Goal: Information Seeking & Learning: Find specific fact

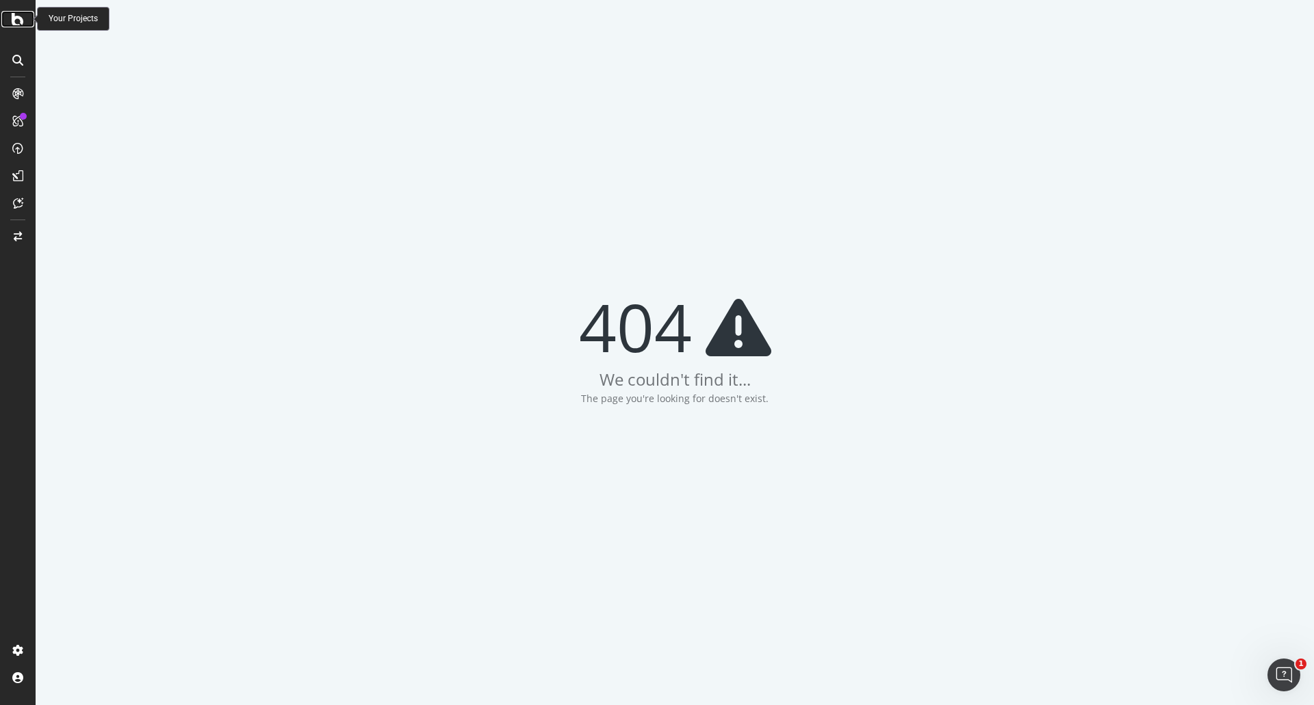
click at [16, 18] on icon at bounding box center [18, 19] width 12 height 16
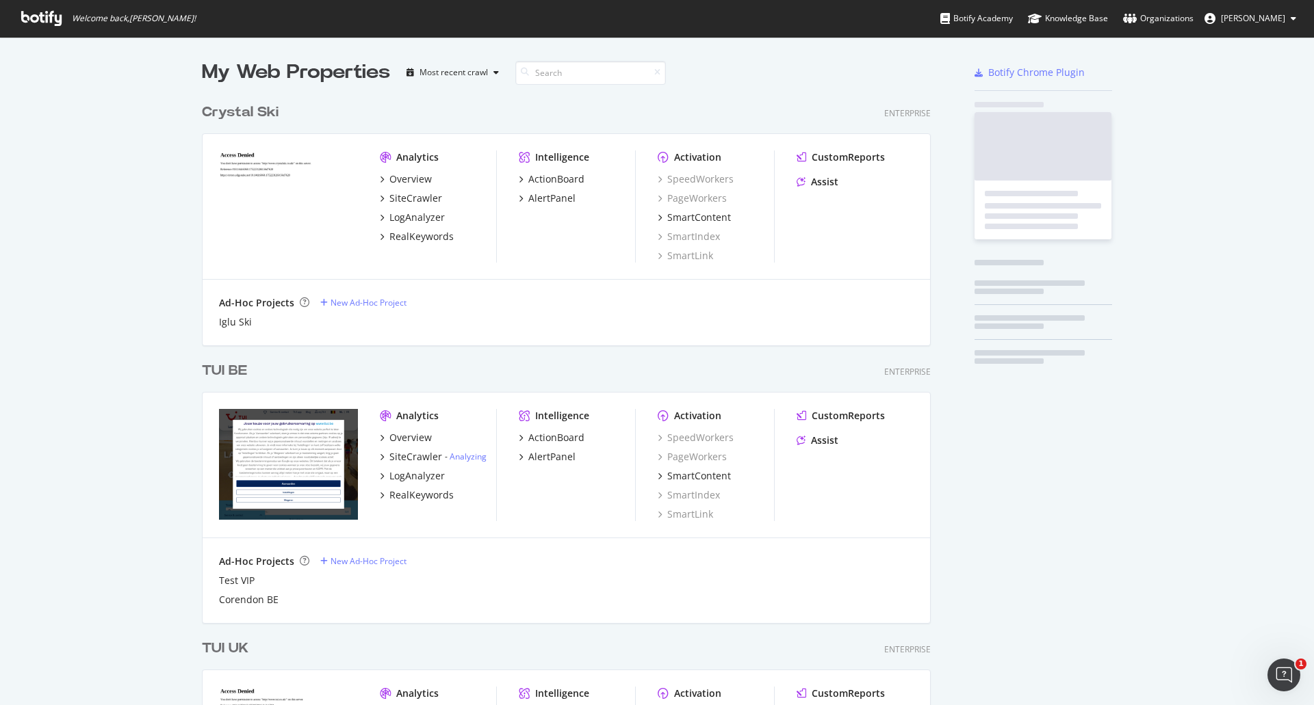
scroll to position [695, 1293]
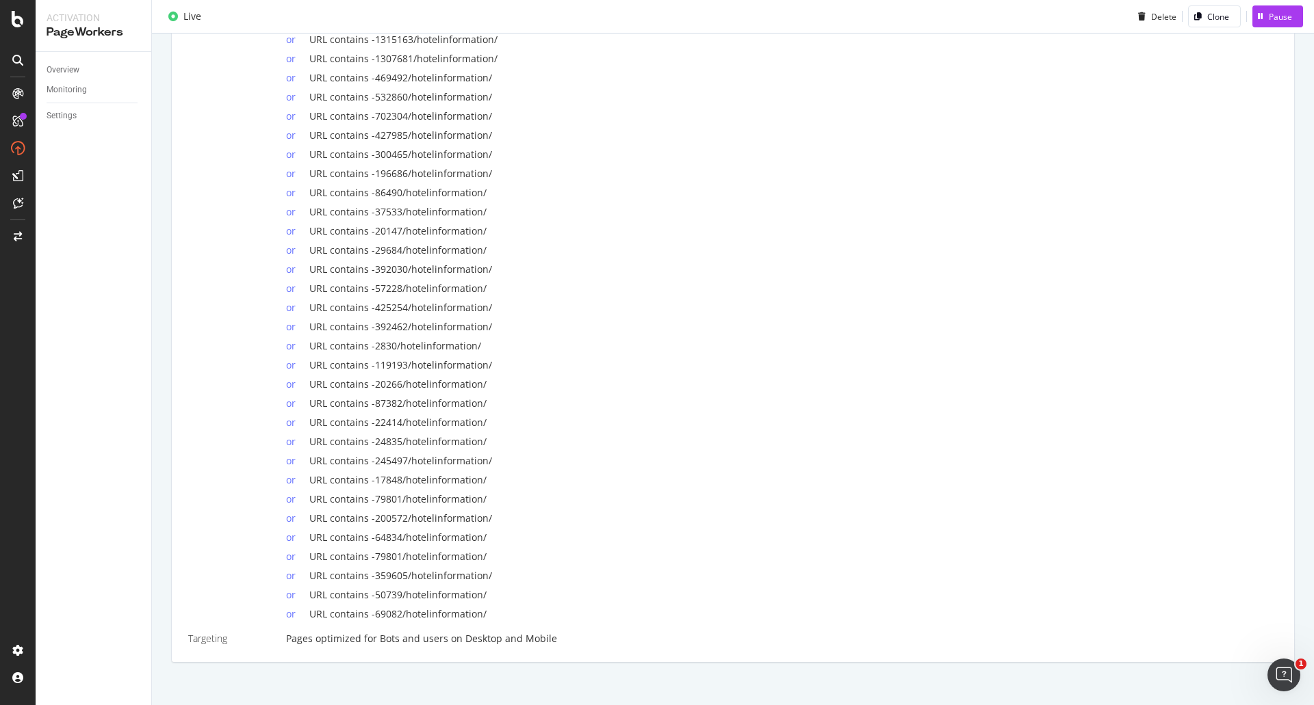
scroll to position [913, 0]
drag, startPoint x: 491, startPoint y: 453, endPoint x: 372, endPoint y: 453, distance: 118.4
click at [372, 453] on div "or URL contains -245497/hotelinformation/" at bounding box center [781, 452] width 991 height 19
copy span "245497/hotelinformation/"
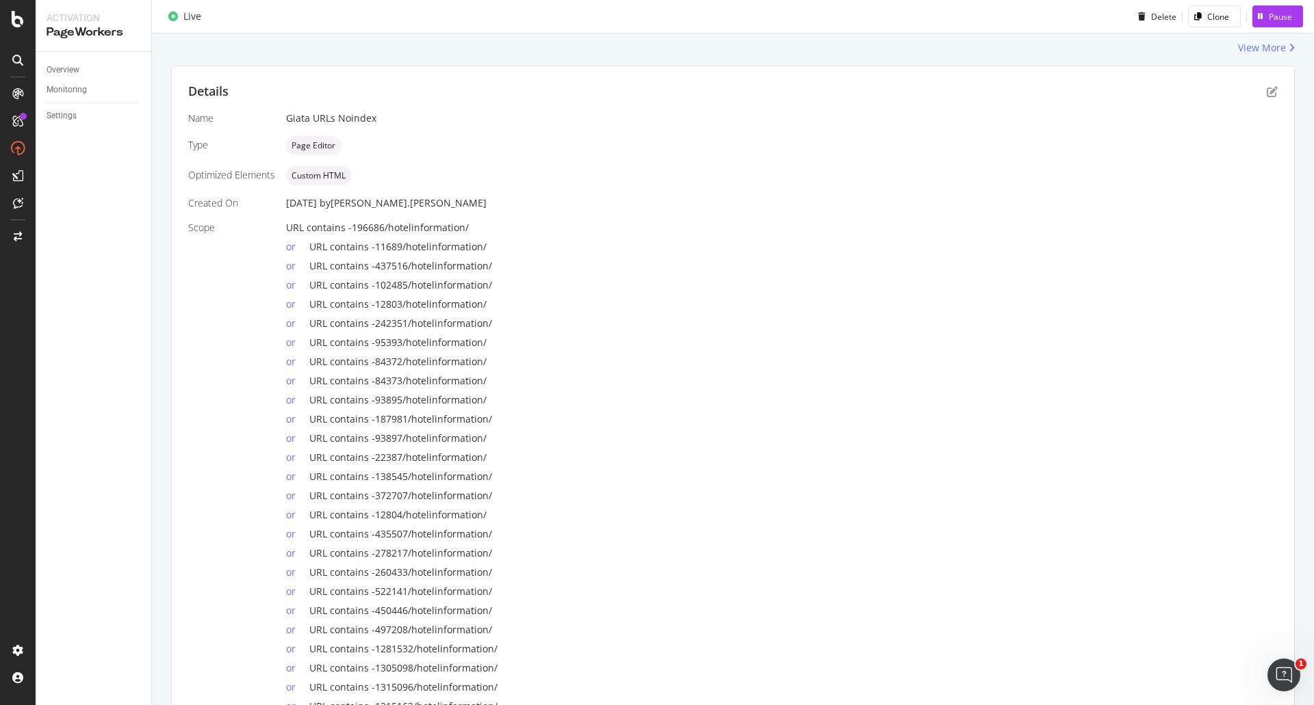
scroll to position [23, 0]
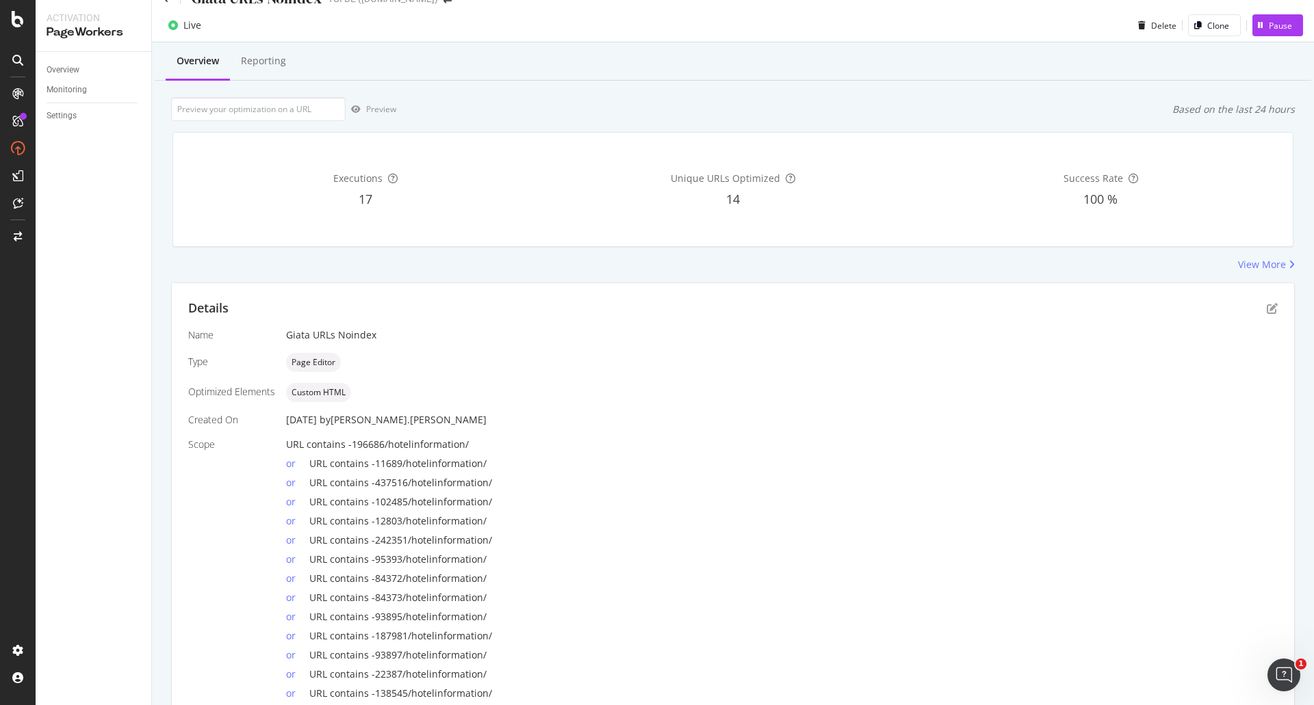
click at [18, 64] on icon at bounding box center [17, 60] width 11 height 11
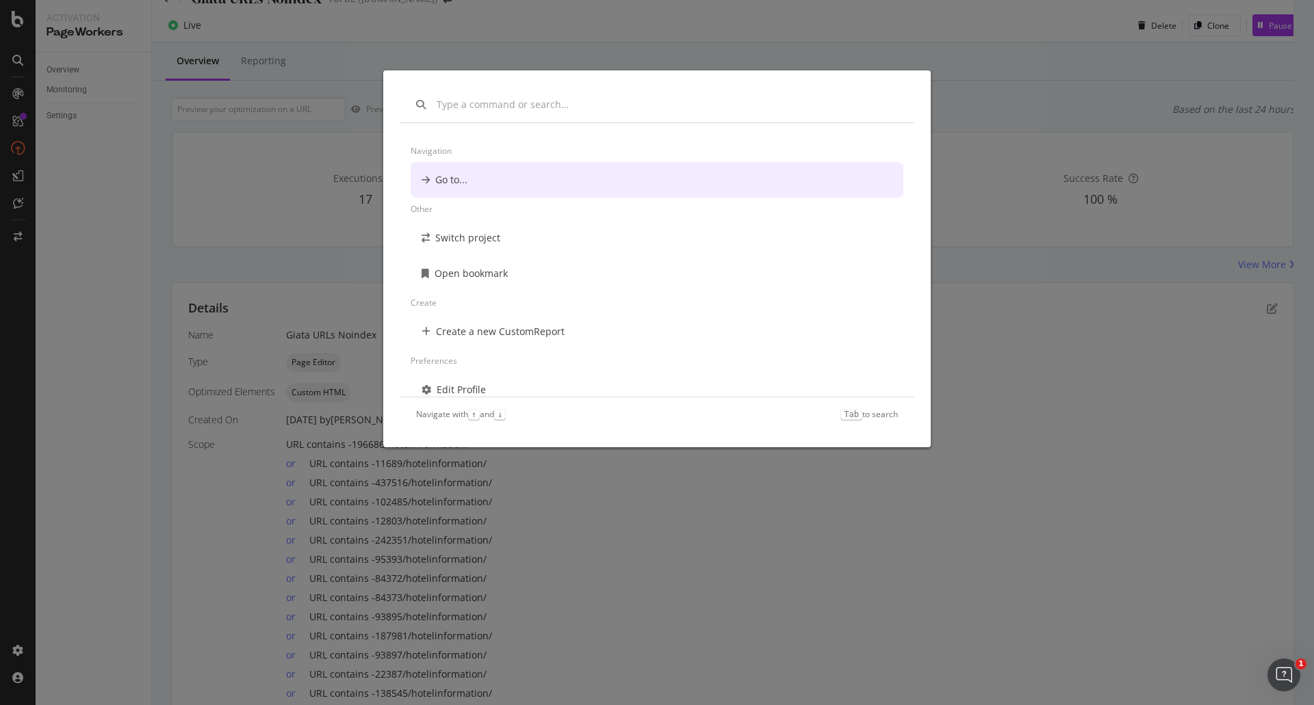
click at [66, 151] on div "Navigation Go to... Other Switch project Open bookmark Create Create a new Cust…" at bounding box center [657, 352] width 1314 height 705
